Goal: Use online tool/utility: Use online tool/utility

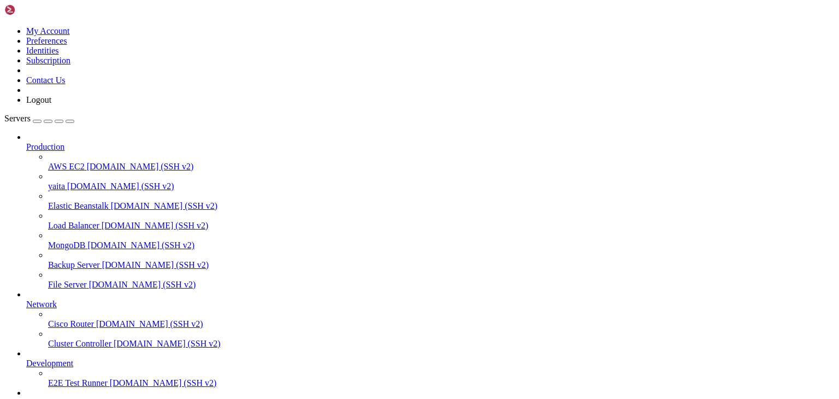
click at [87, 181] on span "[DOMAIN_NAME] (SSH v2)" at bounding box center [120, 185] width 107 height 9
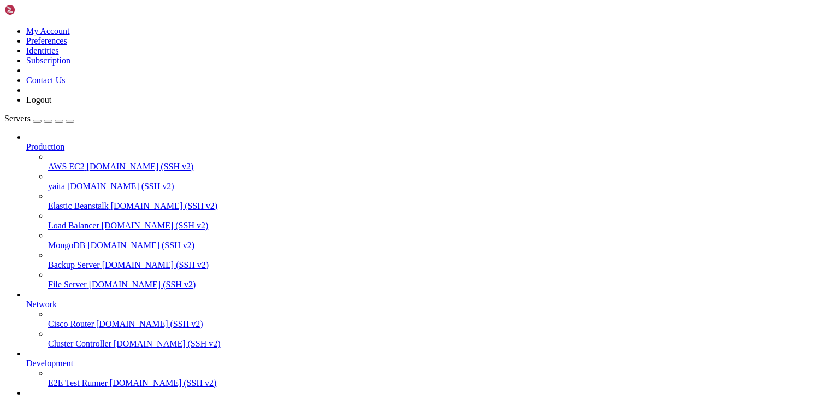
drag, startPoint x: 10, startPoint y: 851, endPoint x: 483, endPoint y: 940, distance: 480.6
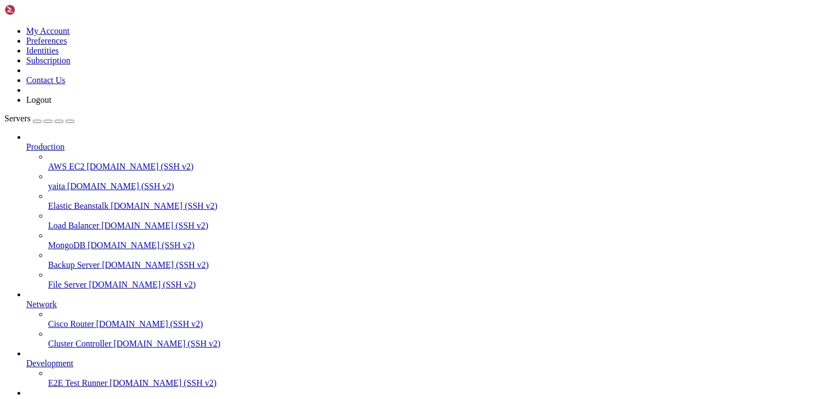
scroll to position [399, 0]
drag, startPoint x: 41, startPoint y: 860, endPoint x: 172, endPoint y: 858, distance: 131.1
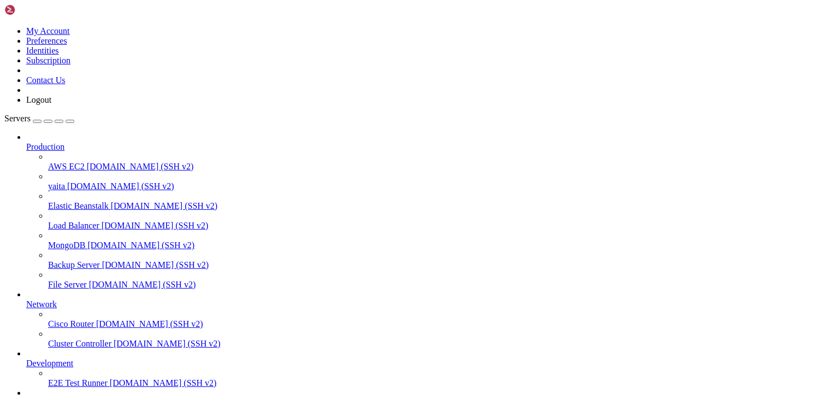
scroll to position [4084, 0]
drag, startPoint x: 301, startPoint y: 947, endPoint x: 175, endPoint y: 850, distance: 158.8
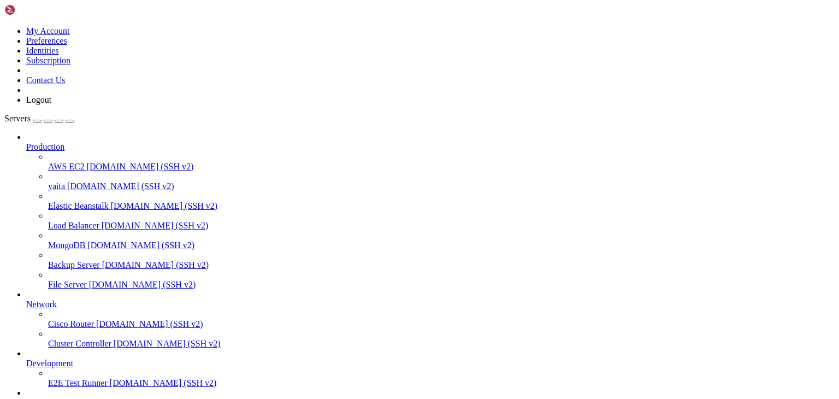
scroll to position [6070, 0]
drag, startPoint x: 417, startPoint y: 955, endPoint x: 218, endPoint y: 860, distance: 220.3
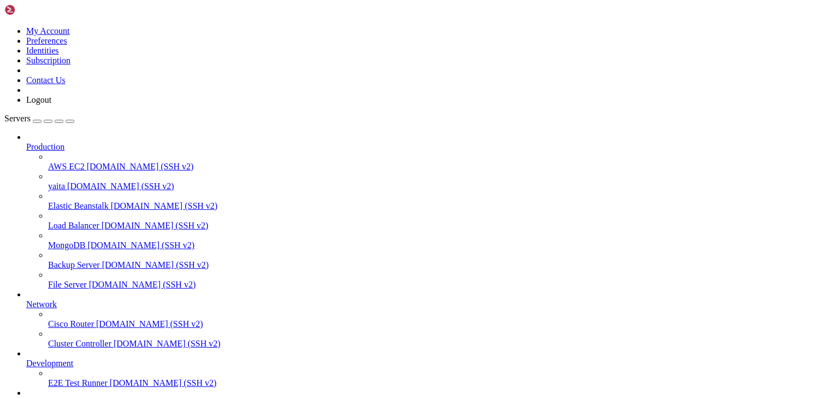
scroll to position [6469, 0]
drag, startPoint x: 440, startPoint y: 975, endPoint x: 194, endPoint y: 944, distance: 247.6
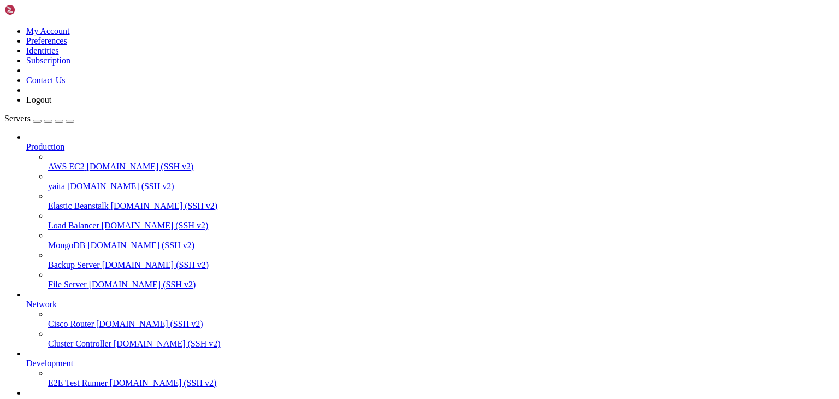
scroll to position [8483, 0]
drag, startPoint x: 703, startPoint y: 866, endPoint x: 842, endPoint y: 1014, distance: 203.2
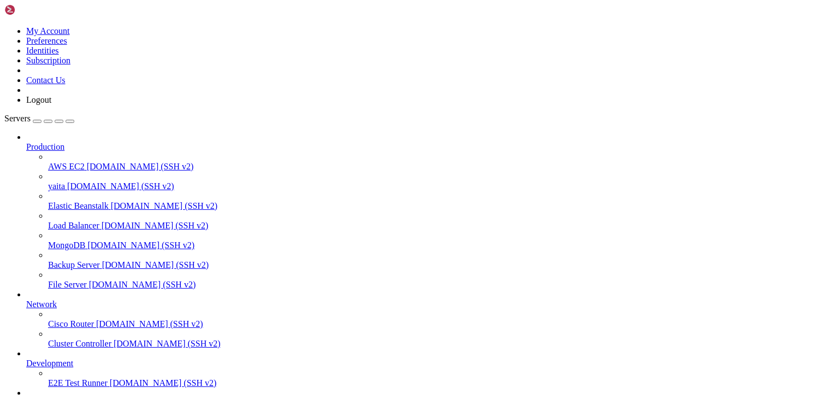
drag, startPoint x: 391, startPoint y: 926, endPoint x: 297, endPoint y: 932, distance: 94.1
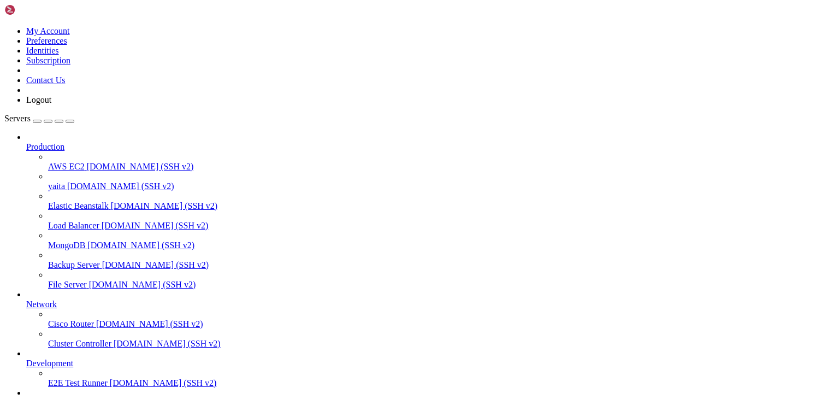
scroll to position [2469, 0]
